Goal: Task Accomplishment & Management: Manage account settings

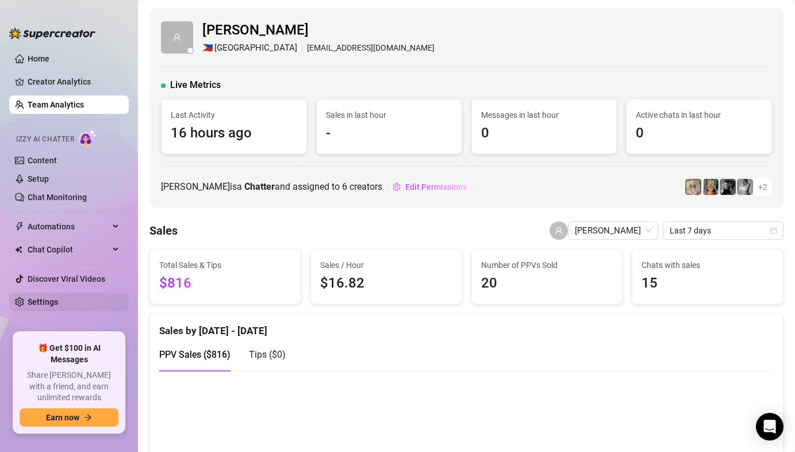
click at [58, 300] on link "Settings" at bounding box center [43, 301] width 30 height 9
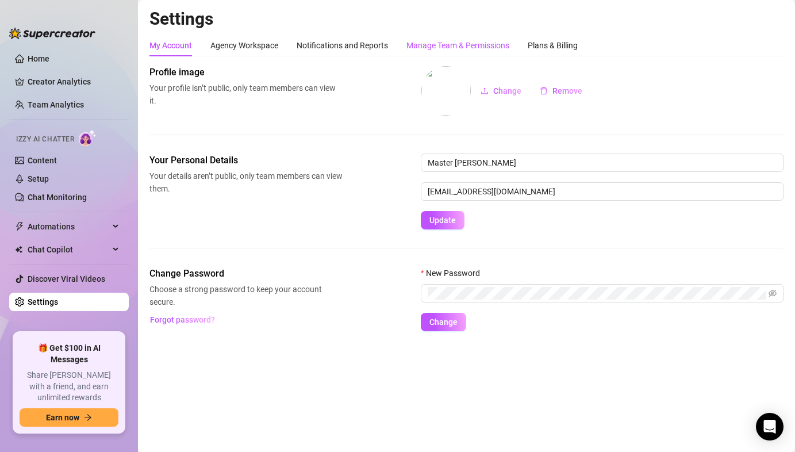
click at [415, 44] on div "Manage Team & Permissions" at bounding box center [458, 45] width 103 height 13
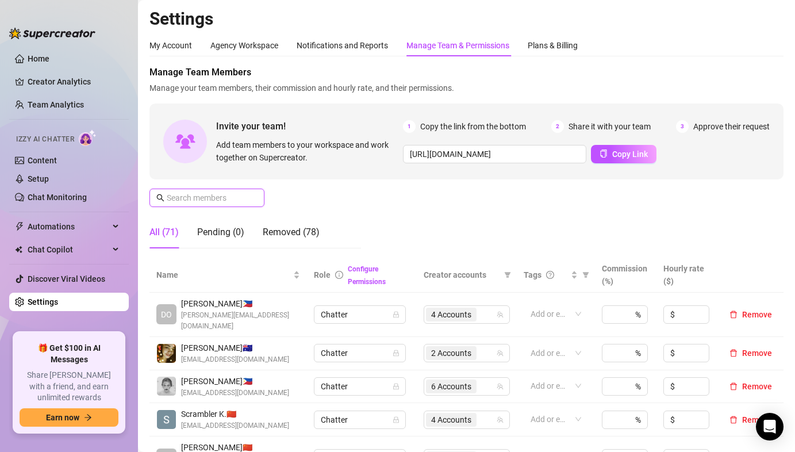
click at [204, 201] on input "text" at bounding box center [208, 198] width 82 height 13
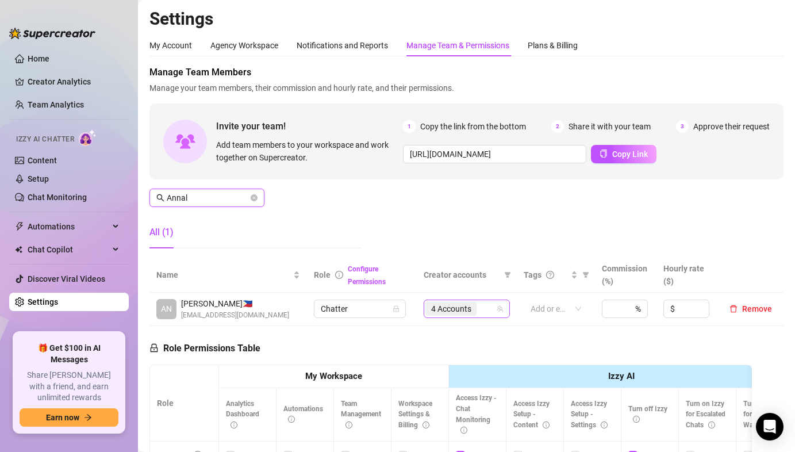
click at [469, 312] on span "4 Accounts" at bounding box center [451, 309] width 40 height 13
type input "Annal"
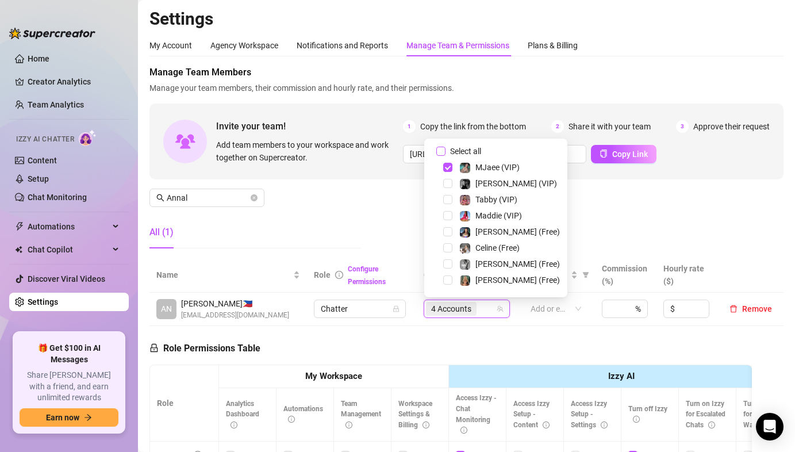
click at [437, 150] on input "Select all" at bounding box center [441, 151] width 9 height 9
checkbox input "false"
click at [448, 179] on span "Select tree node" at bounding box center [447, 183] width 9 height 9
click at [451, 263] on span "Select tree node" at bounding box center [447, 263] width 9 height 9
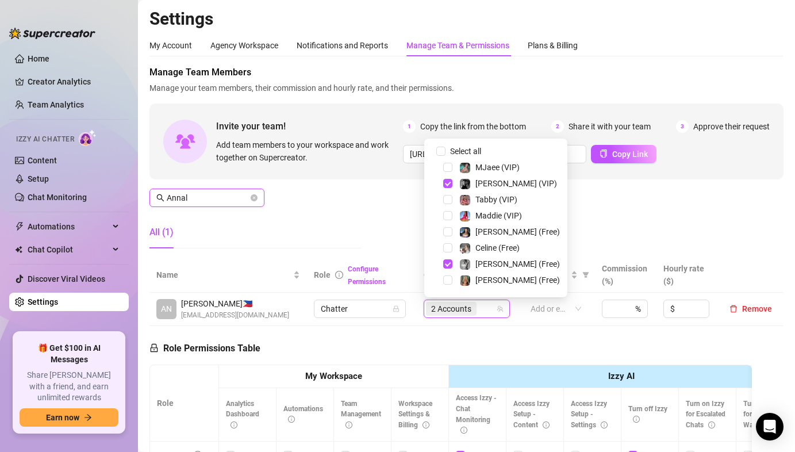
click at [233, 200] on input "Annal" at bounding box center [208, 198] width 82 height 13
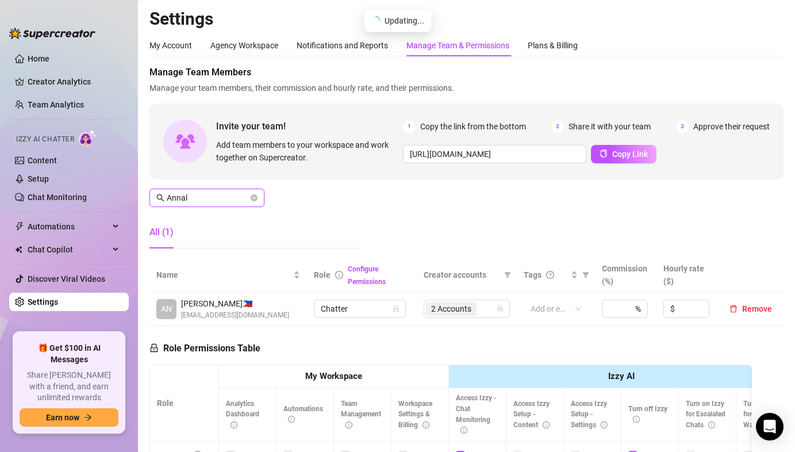
click at [233, 200] on input "Annal" at bounding box center [208, 198] width 82 height 13
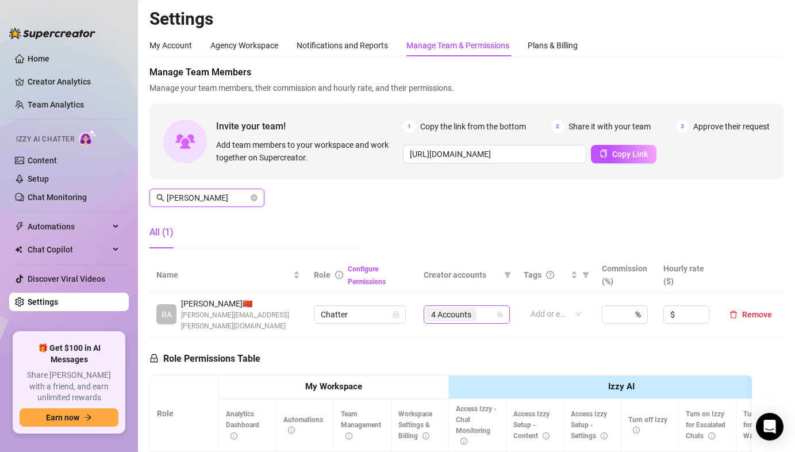
click at [448, 309] on span "4 Accounts" at bounding box center [451, 314] width 40 height 13
type input "[PERSON_NAME]"
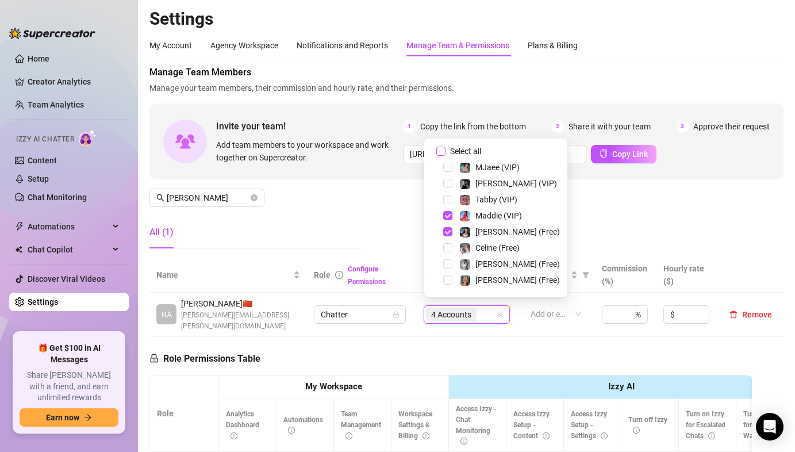
click at [442, 151] on input "Select all" at bounding box center [441, 151] width 9 height 9
checkbox input "false"
click at [448, 247] on span "Select tree node" at bounding box center [447, 247] width 9 height 9
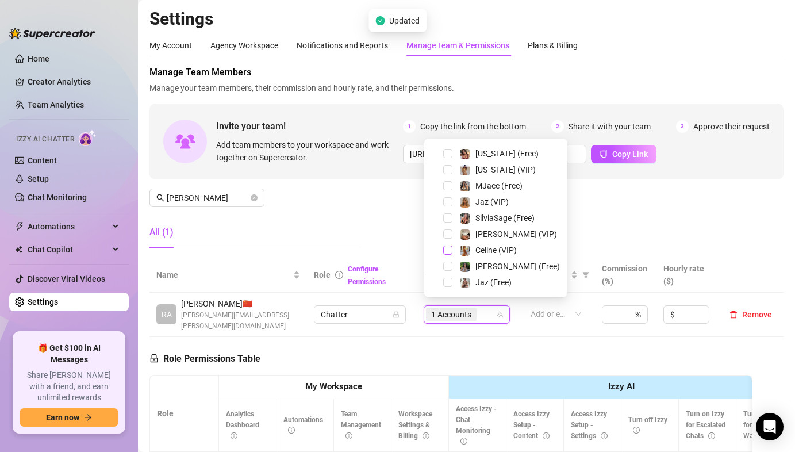
click at [446, 246] on span "Select tree node" at bounding box center [447, 250] width 9 height 9
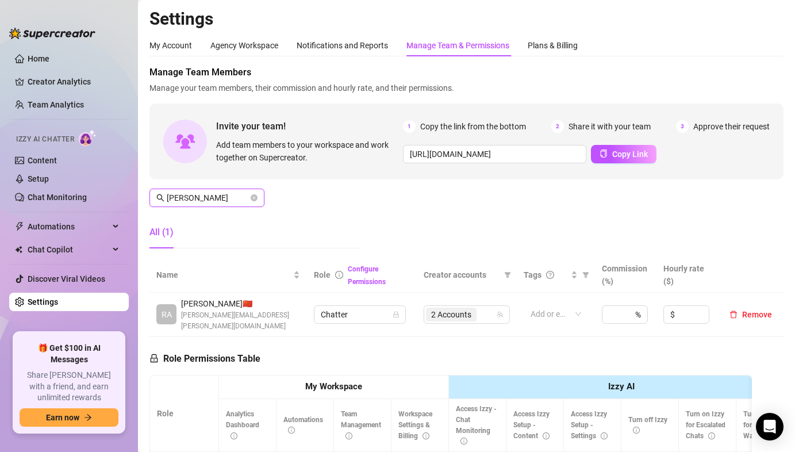
click at [183, 192] on input "[PERSON_NAME]" at bounding box center [208, 198] width 82 height 13
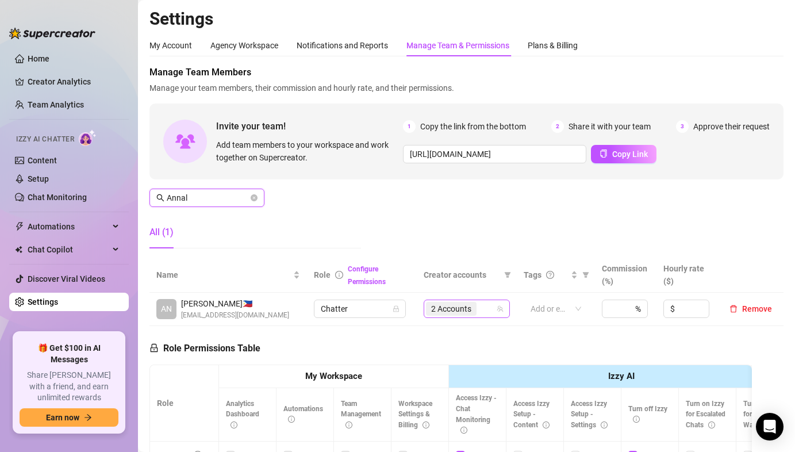
click at [460, 308] on span "2 Accounts" at bounding box center [451, 309] width 40 height 13
type input "Annal"
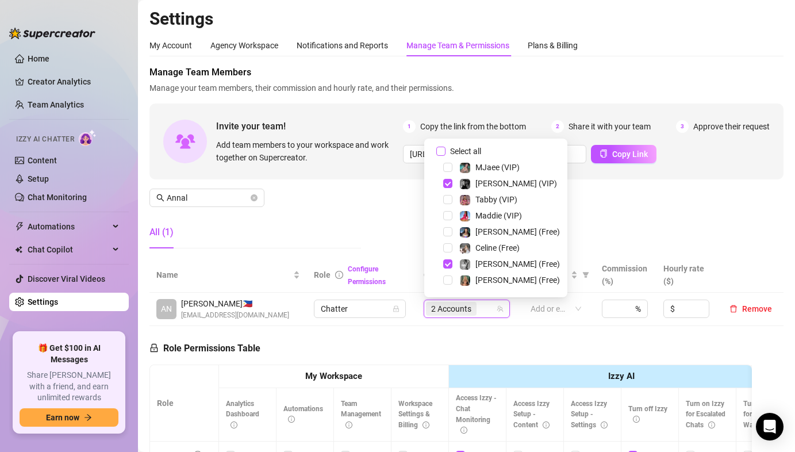
click at [443, 150] on input "Select all" at bounding box center [441, 151] width 9 height 9
checkbox input "false"
click at [447, 215] on span "Select tree node" at bounding box center [447, 215] width 9 height 9
click at [449, 230] on span "Select tree node" at bounding box center [447, 231] width 9 height 9
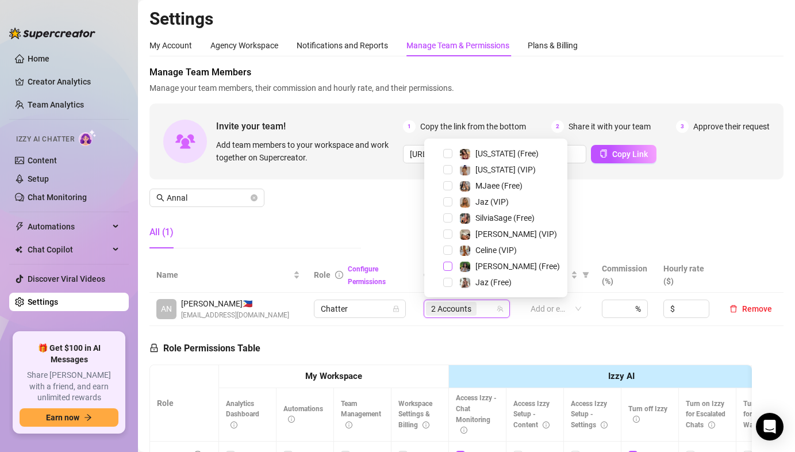
click at [446, 265] on span "Select tree node" at bounding box center [447, 266] width 9 height 9
click at [447, 236] on span "Select tree node" at bounding box center [447, 233] width 9 height 9
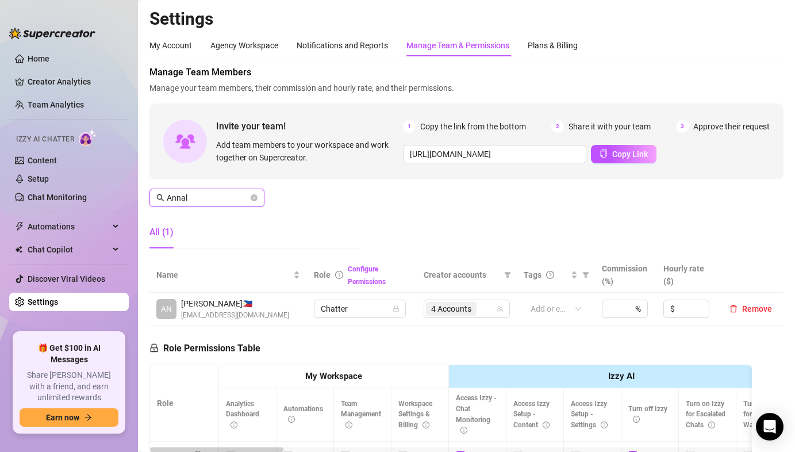
click at [202, 202] on input "Annal" at bounding box center [208, 198] width 82 height 13
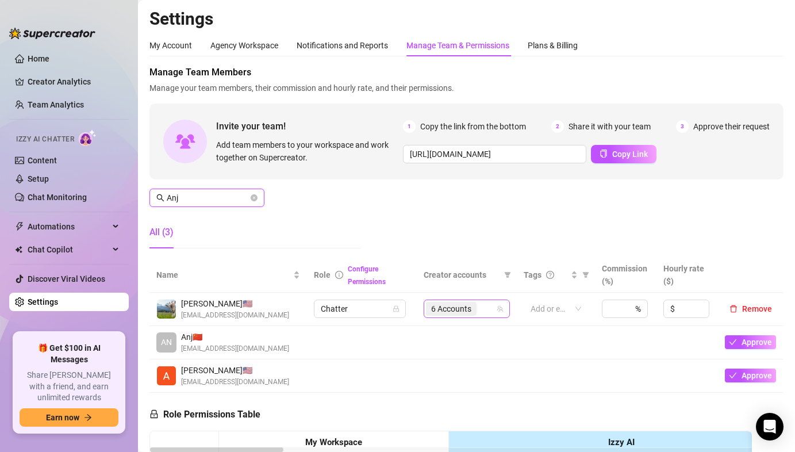
click at [454, 301] on div "6 Accounts" at bounding box center [452, 309] width 53 height 16
type input "Anj"
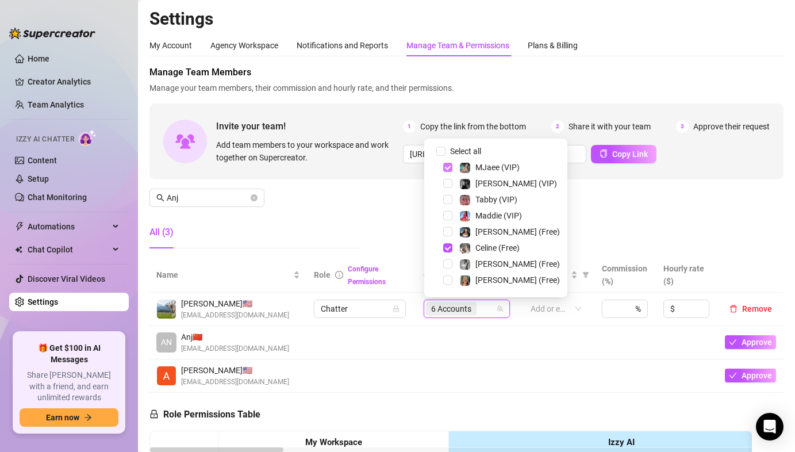
click at [447, 166] on span "Select tree node" at bounding box center [447, 167] width 9 height 9
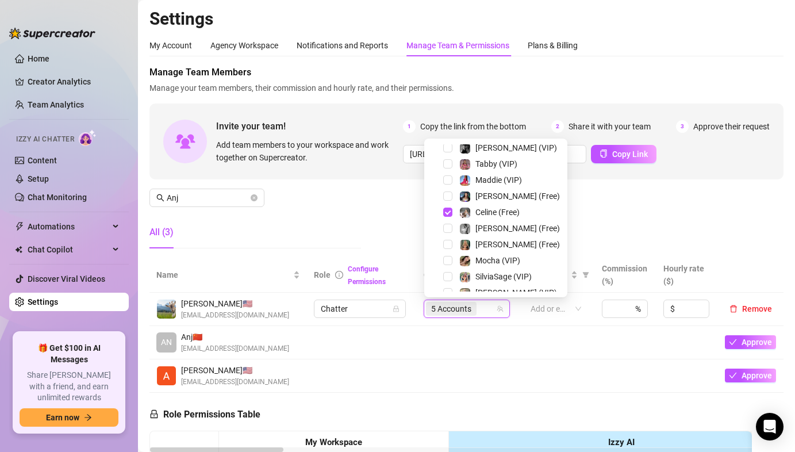
scroll to position [0, 0]
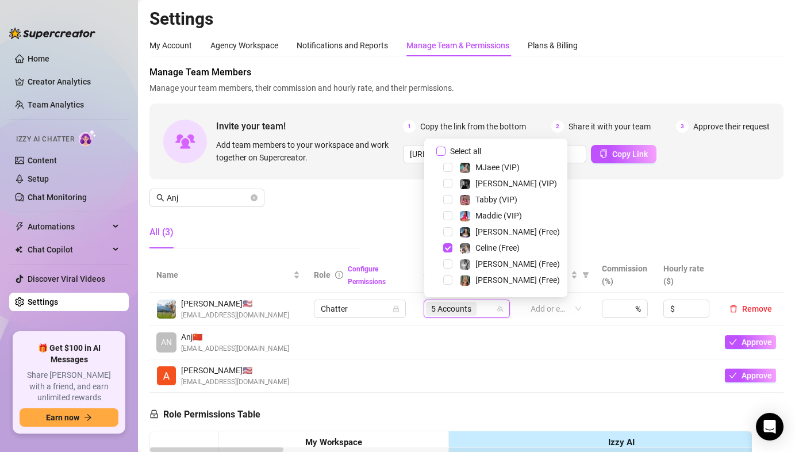
click at [439, 149] on input "Select all" at bounding box center [441, 151] width 9 height 9
checkbox input "false"
click at [449, 184] on span "Select tree node" at bounding box center [447, 183] width 9 height 9
click at [450, 262] on span "Select tree node" at bounding box center [447, 263] width 9 height 9
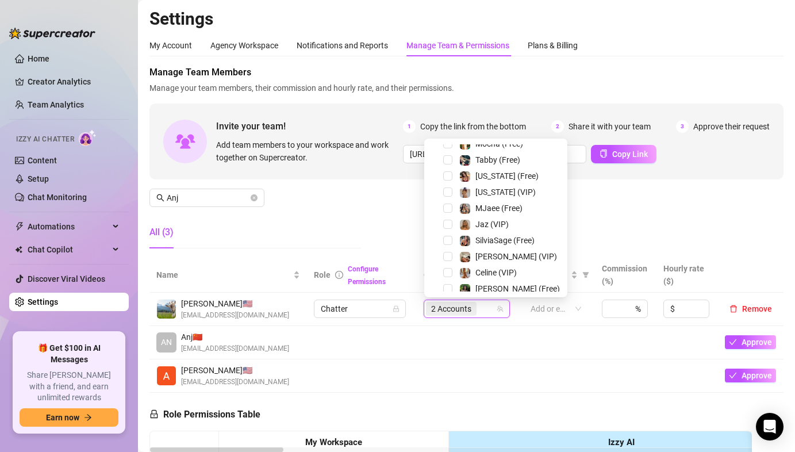
scroll to position [223, 0]
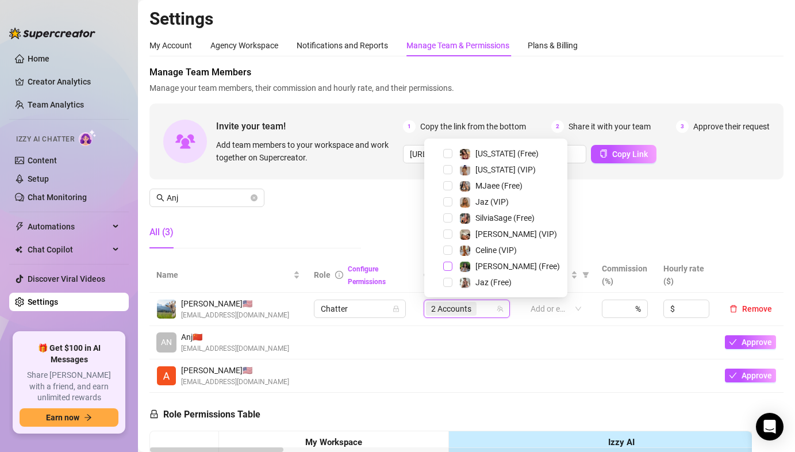
click at [447, 262] on span "Select tree node" at bounding box center [447, 266] width 9 height 9
click at [449, 235] on span "Select tree node" at bounding box center [447, 233] width 9 height 9
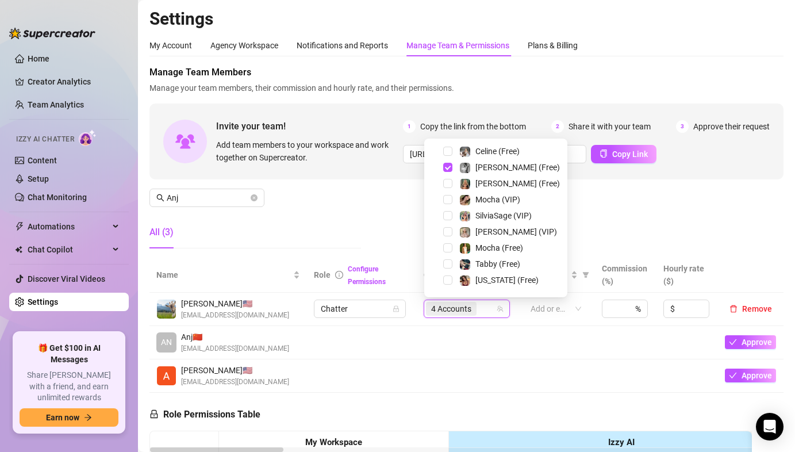
scroll to position [144, 0]
click at [447, 201] on span "Select tree node" at bounding box center [447, 200] width 9 height 9
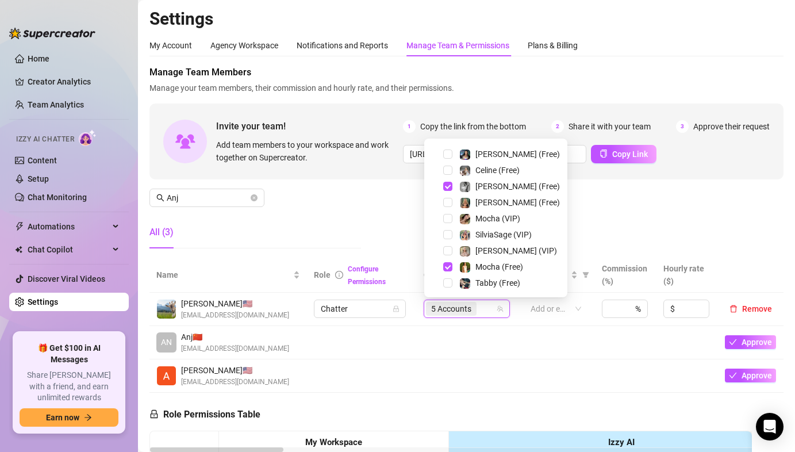
scroll to position [78, 0]
click at [447, 219] on span "Select tree node" at bounding box center [447, 217] width 9 height 9
click at [350, 217] on div "All (3)" at bounding box center [256, 232] width 212 height 32
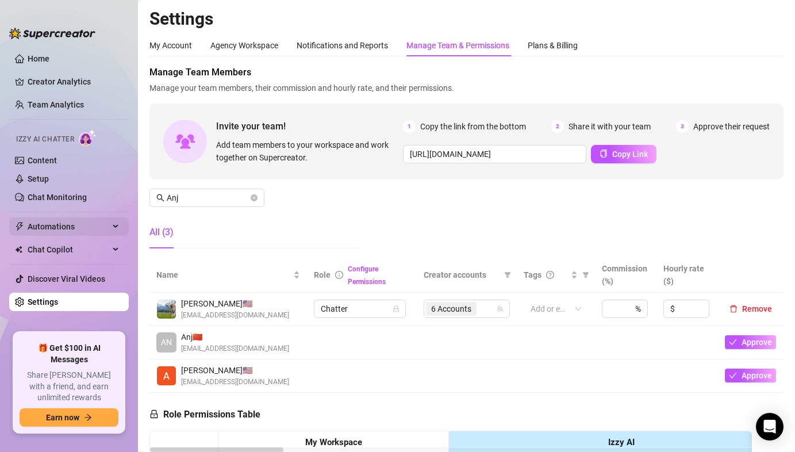
click at [65, 228] on span "Automations" at bounding box center [69, 226] width 82 height 18
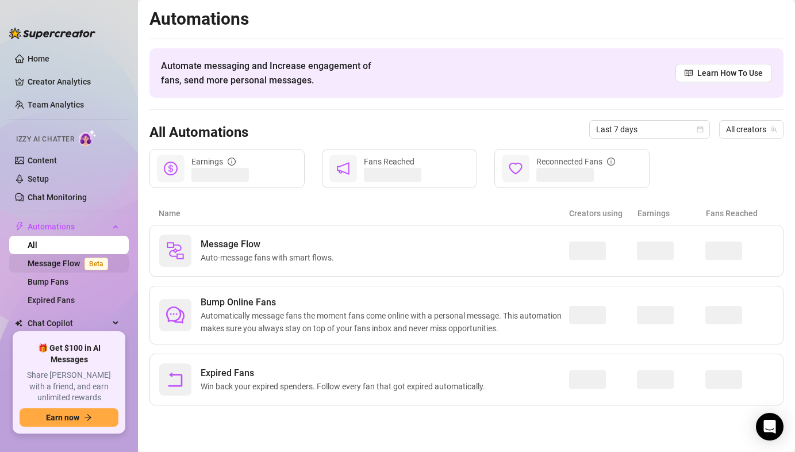
click at [63, 264] on link "Message Flow Beta" at bounding box center [70, 263] width 85 height 9
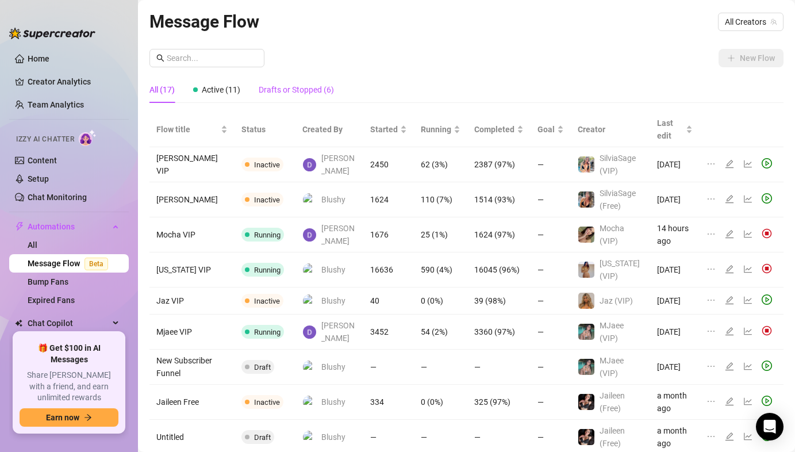
click at [322, 87] on div "Drafts or Stopped (6)" at bounding box center [296, 89] width 75 height 13
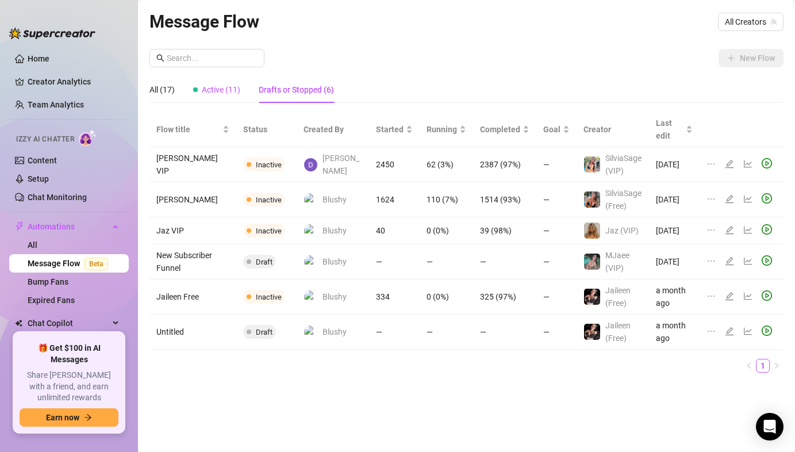
click at [220, 86] on span "Active (11)" at bounding box center [221, 89] width 39 height 9
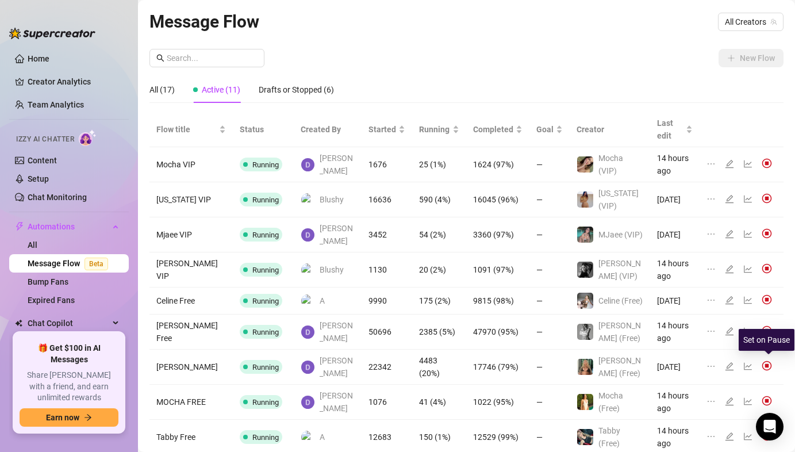
click at [767, 431] on img at bounding box center [767, 436] width 10 height 10
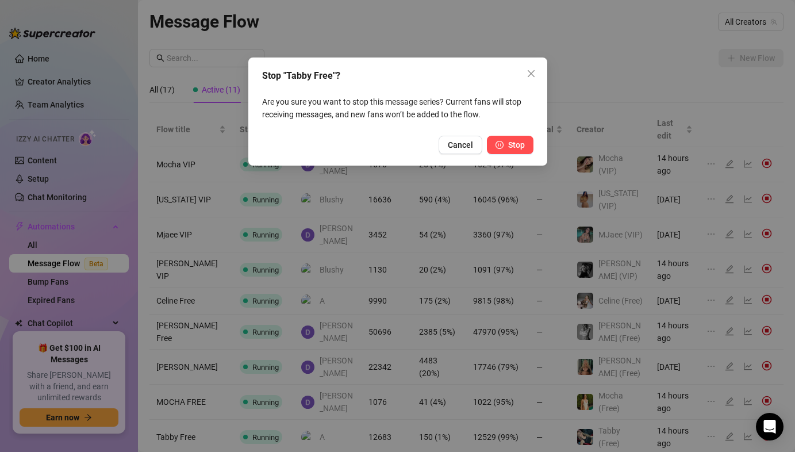
click at [512, 142] on span "Stop" at bounding box center [516, 144] width 17 height 9
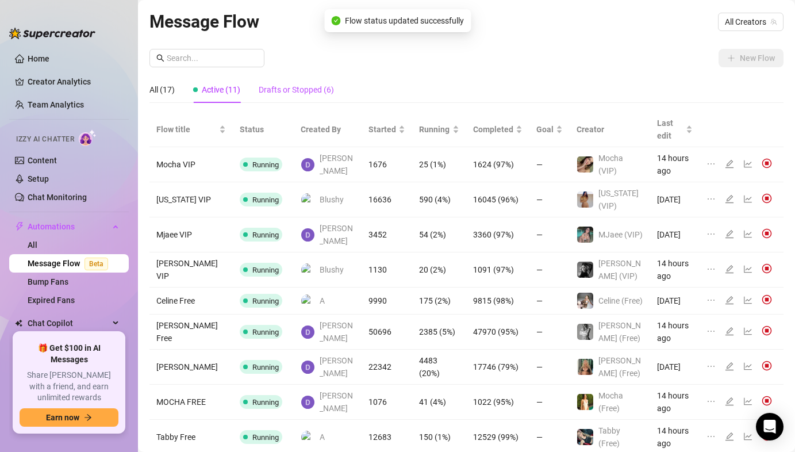
click at [290, 94] on div "Drafts or Stopped (6)" at bounding box center [296, 89] width 75 height 13
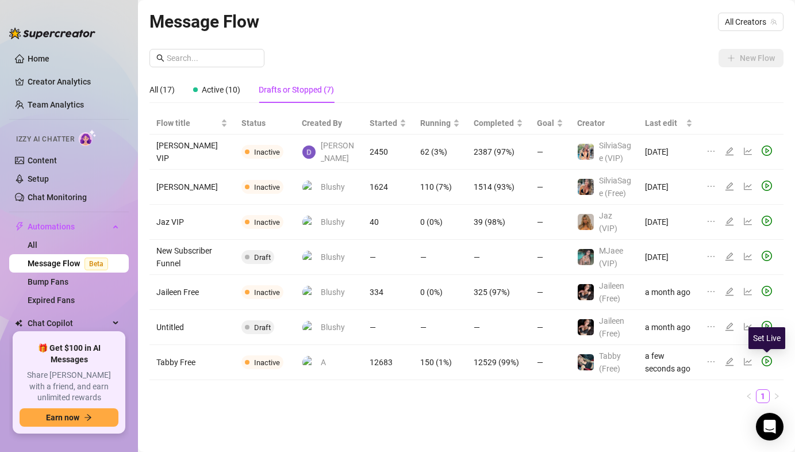
click at [770, 361] on icon "play-circle" at bounding box center [767, 361] width 10 height 10
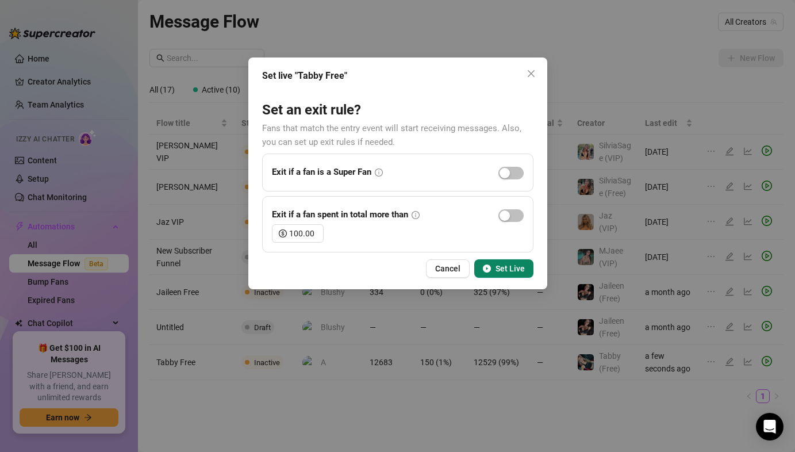
click at [509, 265] on span "Set Live" at bounding box center [510, 268] width 29 height 9
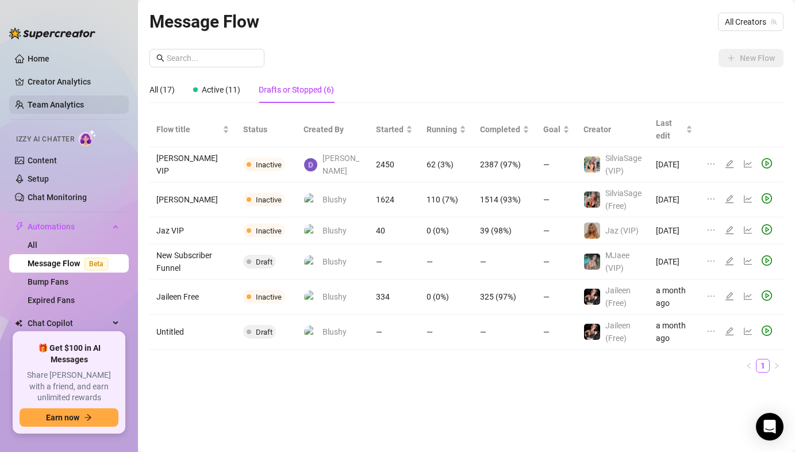
click at [71, 108] on link "Team Analytics" at bounding box center [56, 104] width 56 height 9
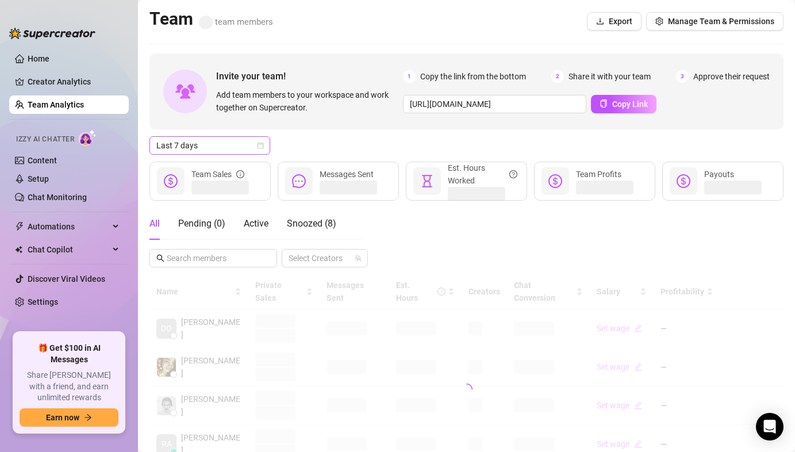
click at [186, 146] on span "Last 7 days" at bounding box center [209, 145] width 107 height 17
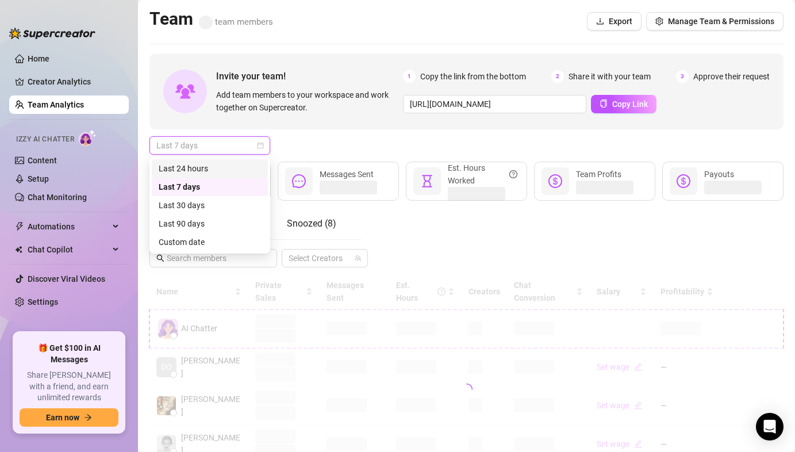
click at [191, 169] on div "Last 24 hours" at bounding box center [210, 168] width 102 height 13
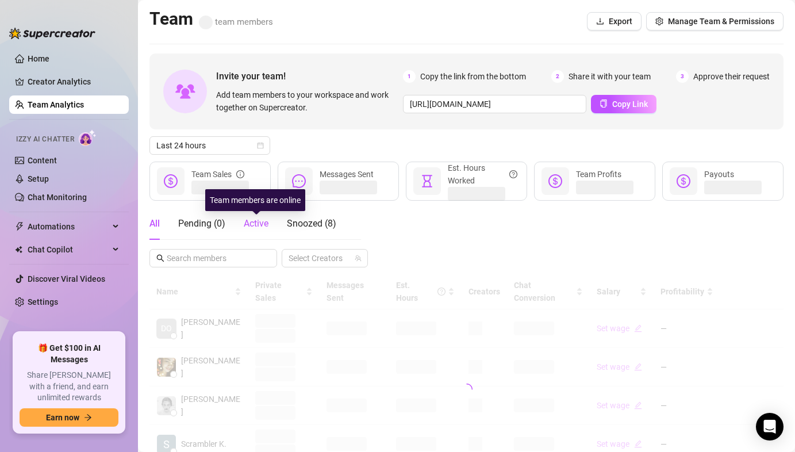
click at [251, 227] on span "Active" at bounding box center [256, 223] width 25 height 11
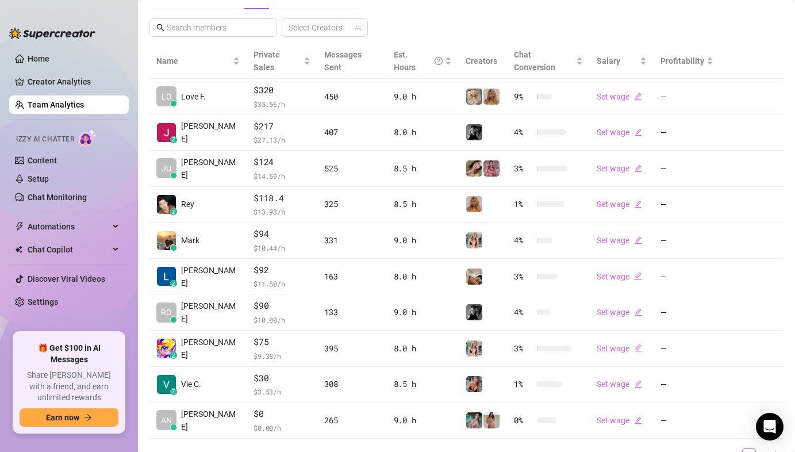
scroll to position [228, 0]
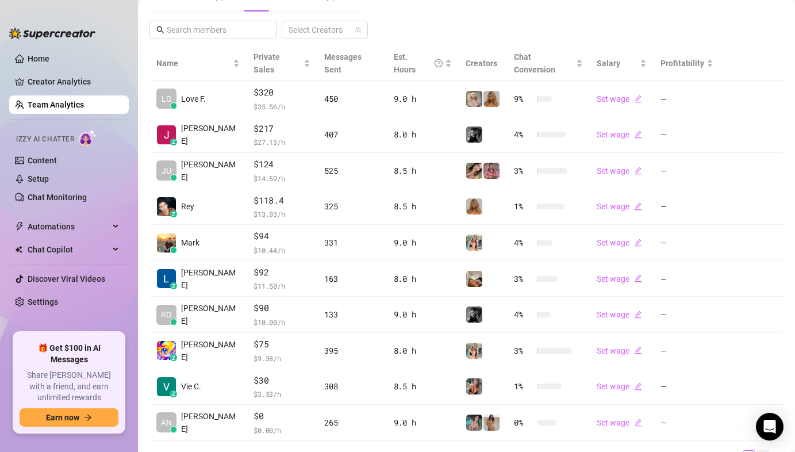
click at [760, 451] on link "2" at bounding box center [763, 457] width 13 height 13
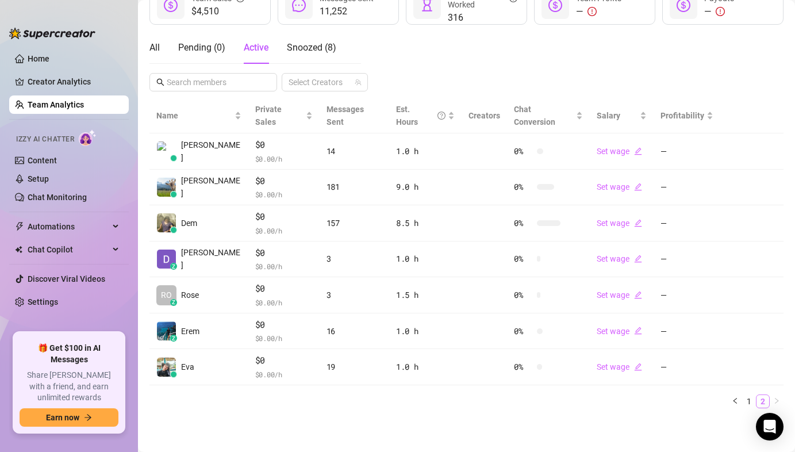
scroll to position [163, 0]
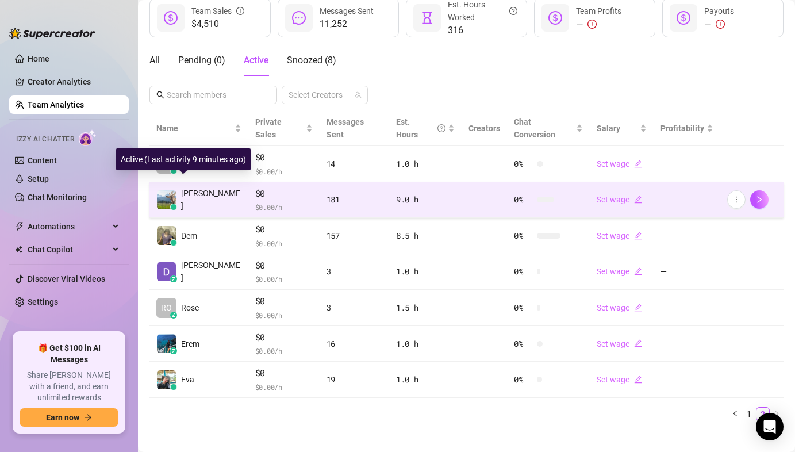
click at [173, 190] on img at bounding box center [166, 199] width 19 height 19
